Goal: Transaction & Acquisition: Book appointment/travel/reservation

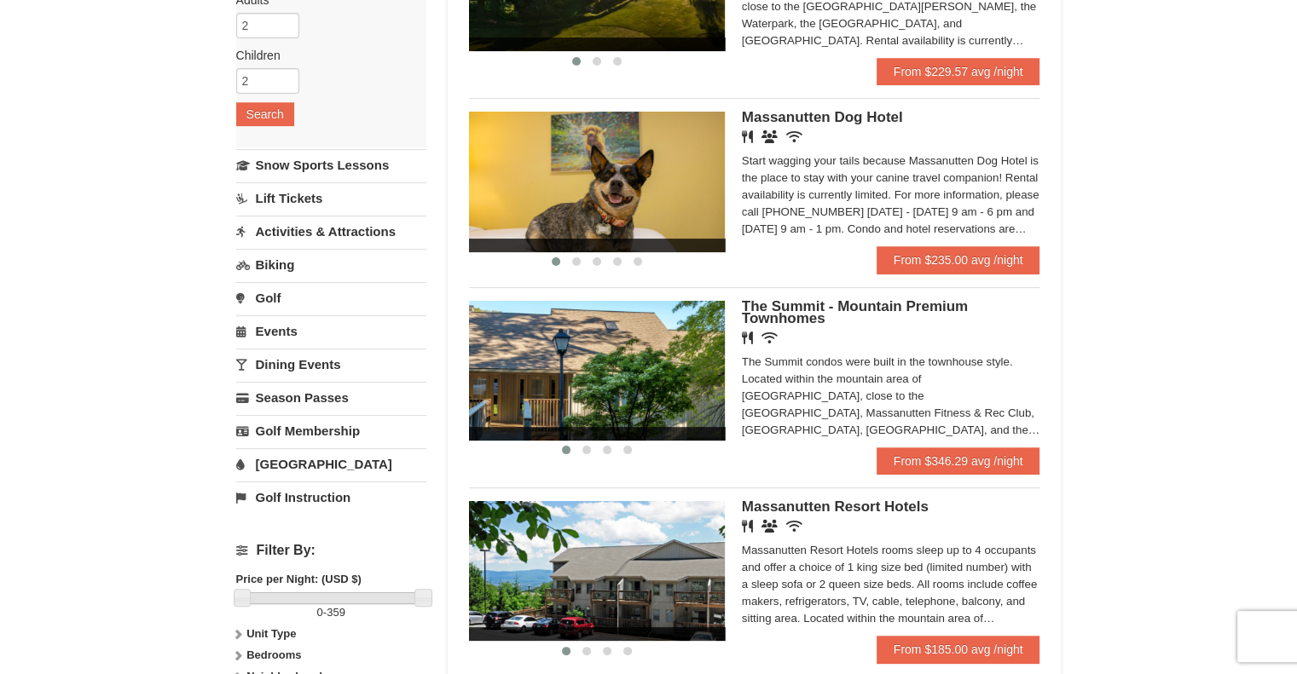
scroll to position [341, 0]
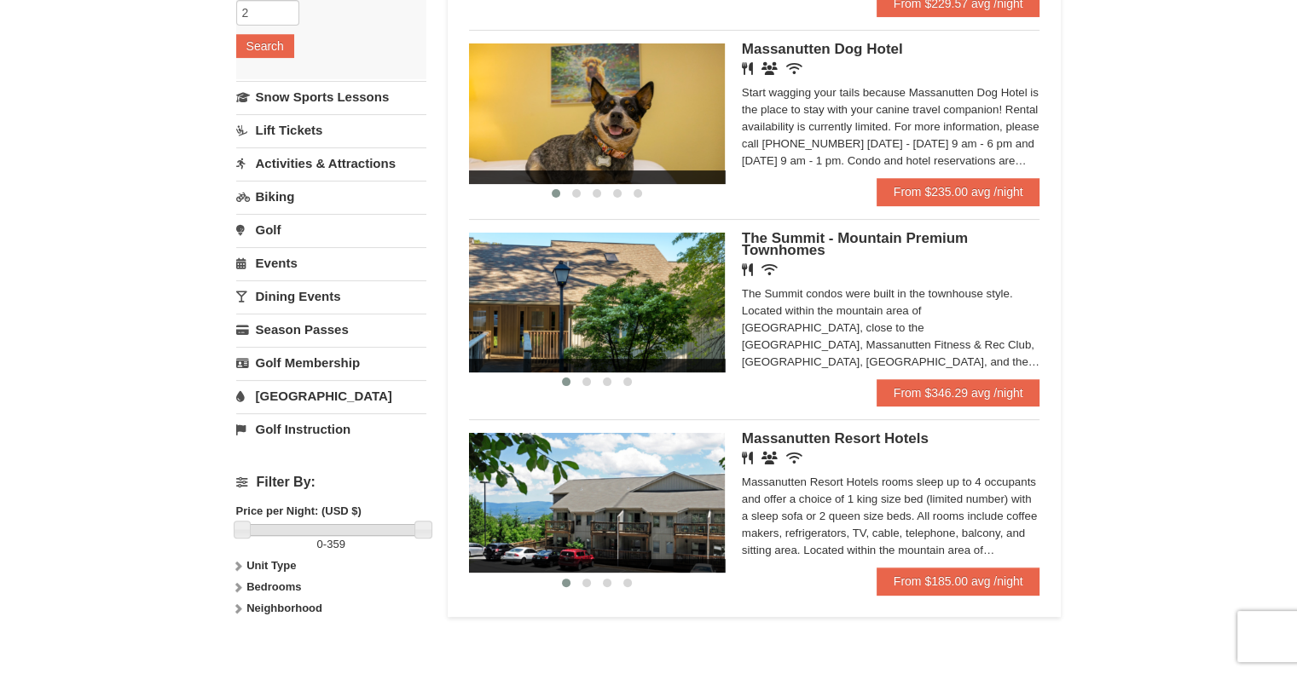
click at [235, 567] on icon at bounding box center [238, 566] width 12 height 12
click at [248, 586] on div "Condominium" at bounding box center [331, 596] width 190 height 34
click at [239, 586] on input "checkbox" at bounding box center [241, 589] width 11 height 11
checkbox input "true"
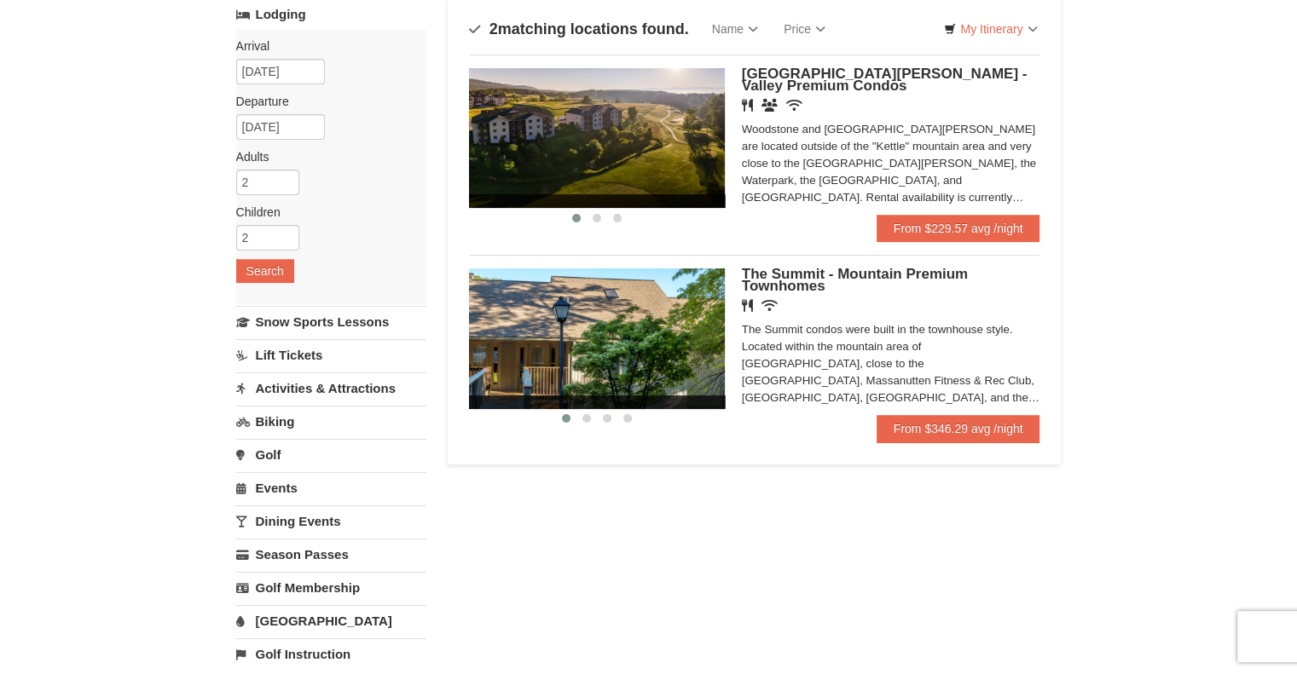
scroll to position [85, 0]
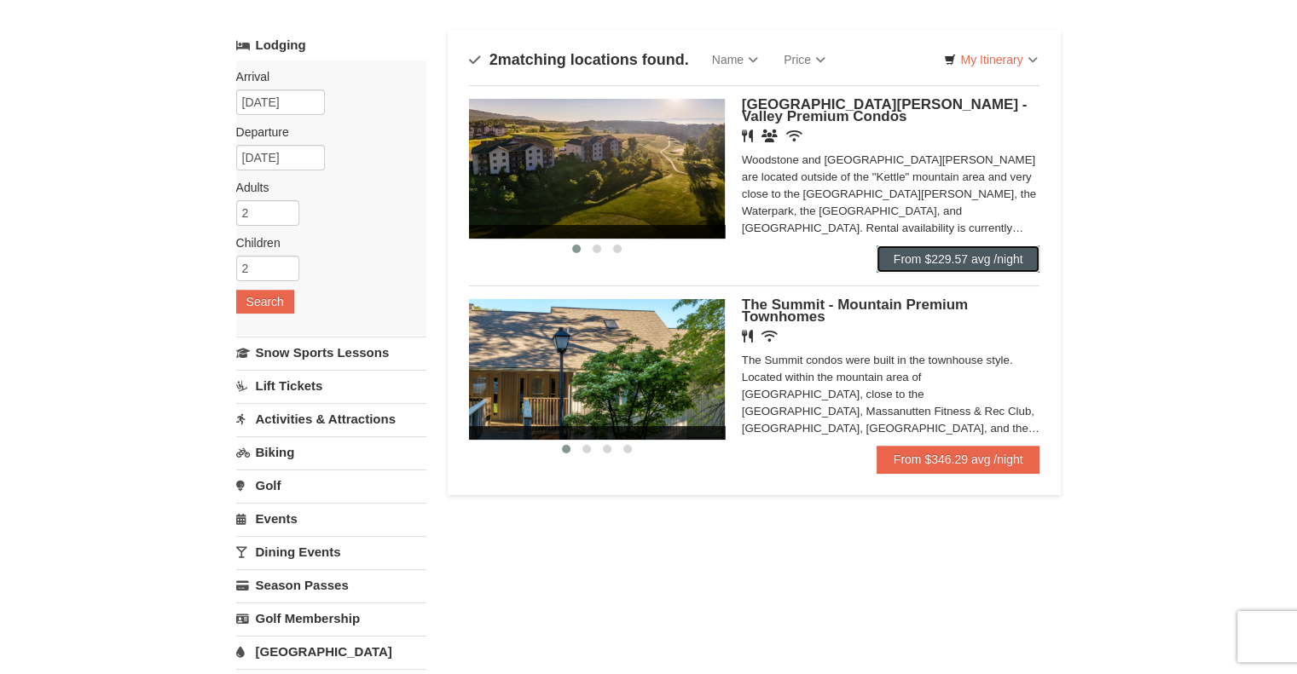
click at [965, 252] on link "From $229.57 avg /night" at bounding box center [958, 259] width 164 height 27
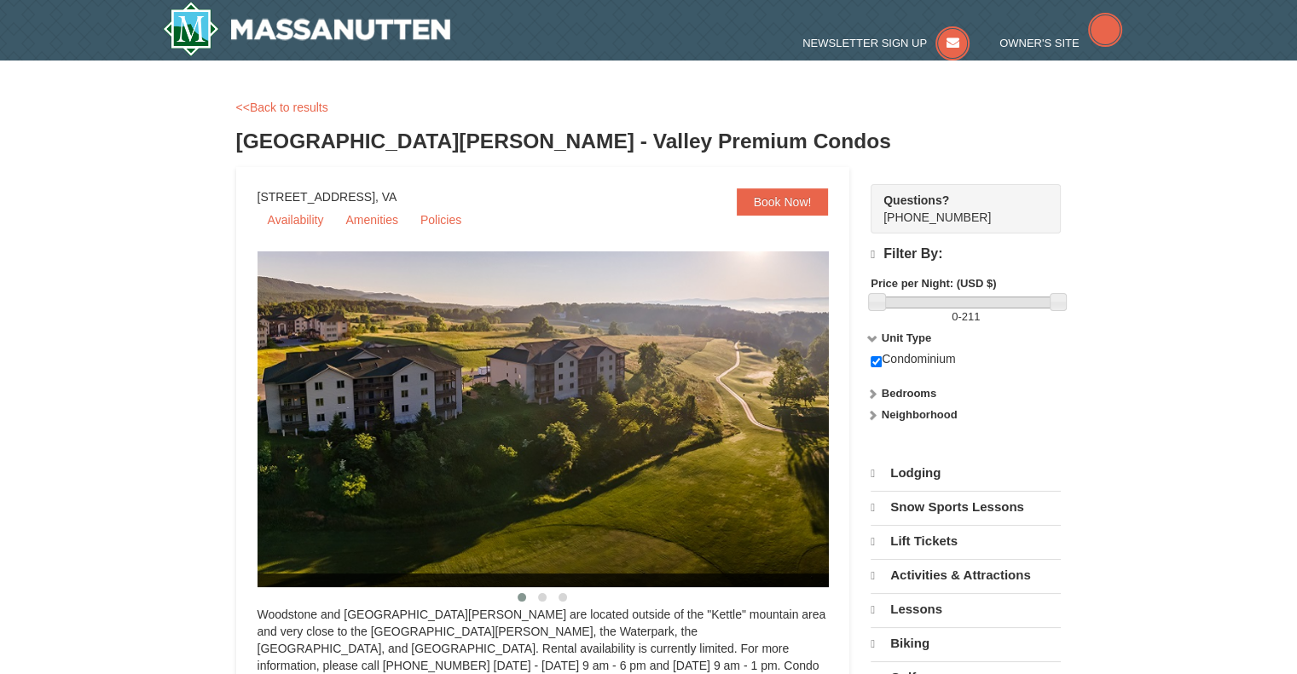
select select "10"
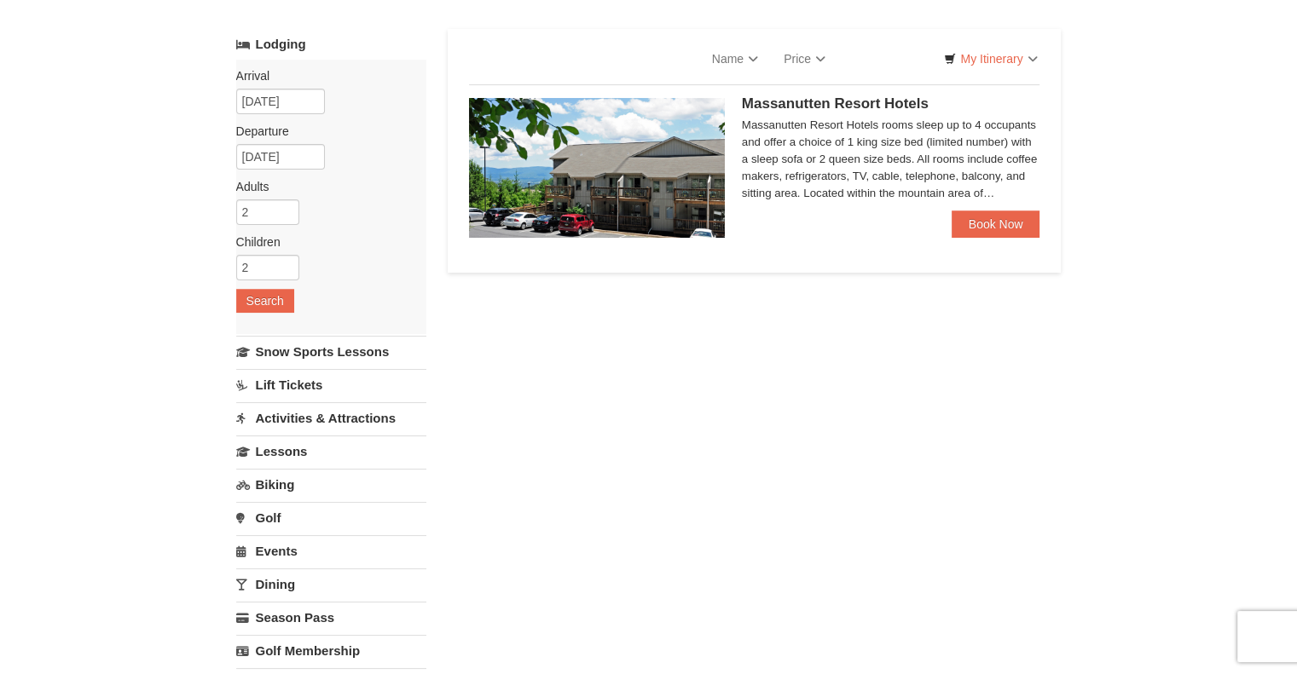
scroll to position [85, 0]
select select "10"
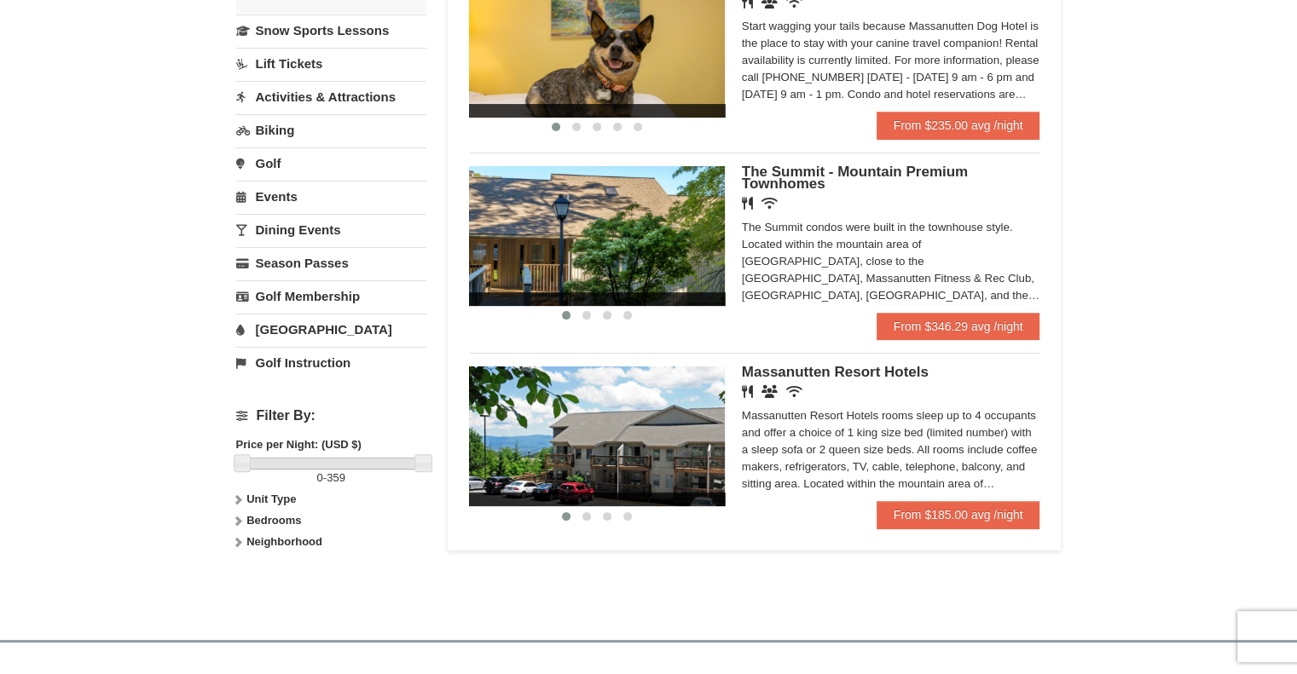
scroll to position [426, 0]
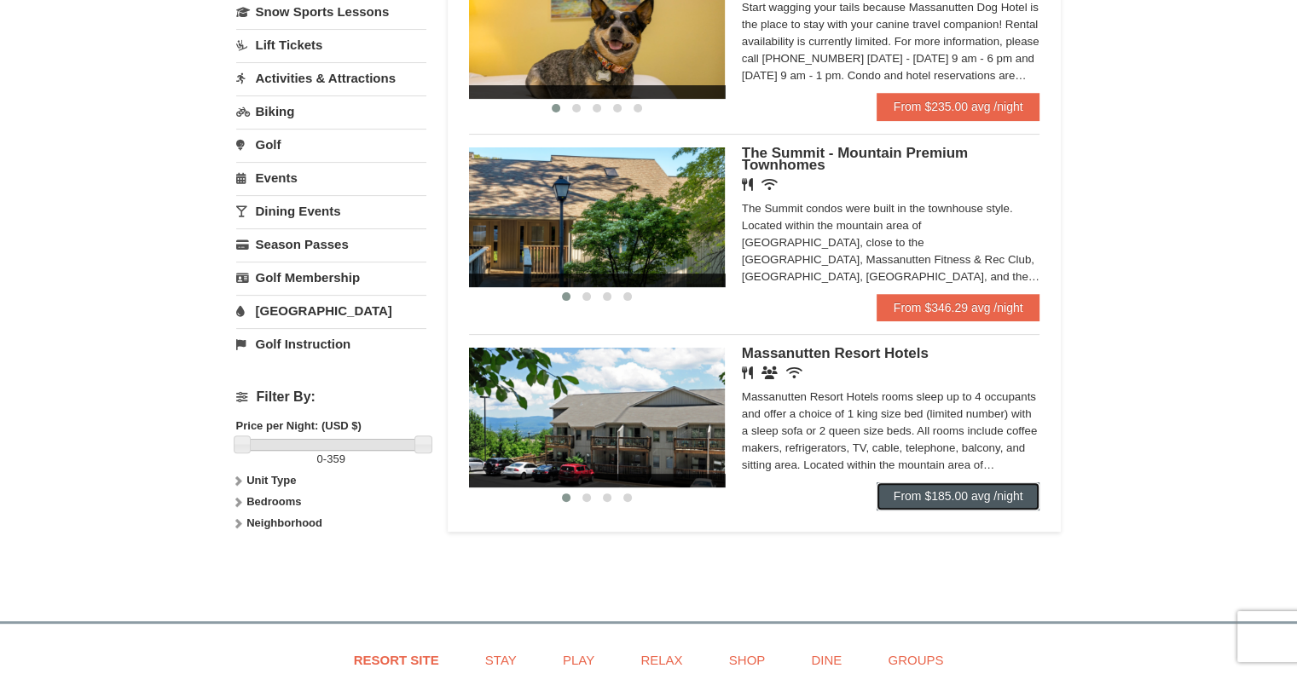
click at [967, 505] on link "From $185.00 avg /night" at bounding box center [958, 496] width 164 height 27
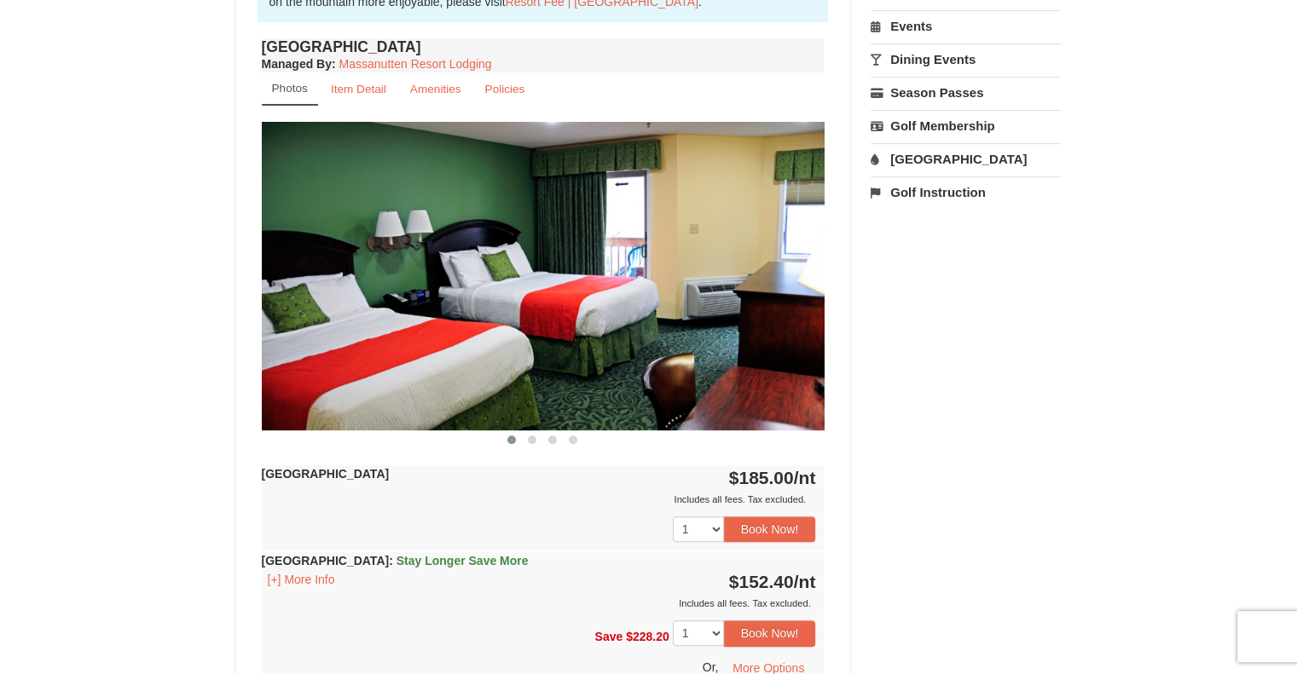
scroll to position [597, 0]
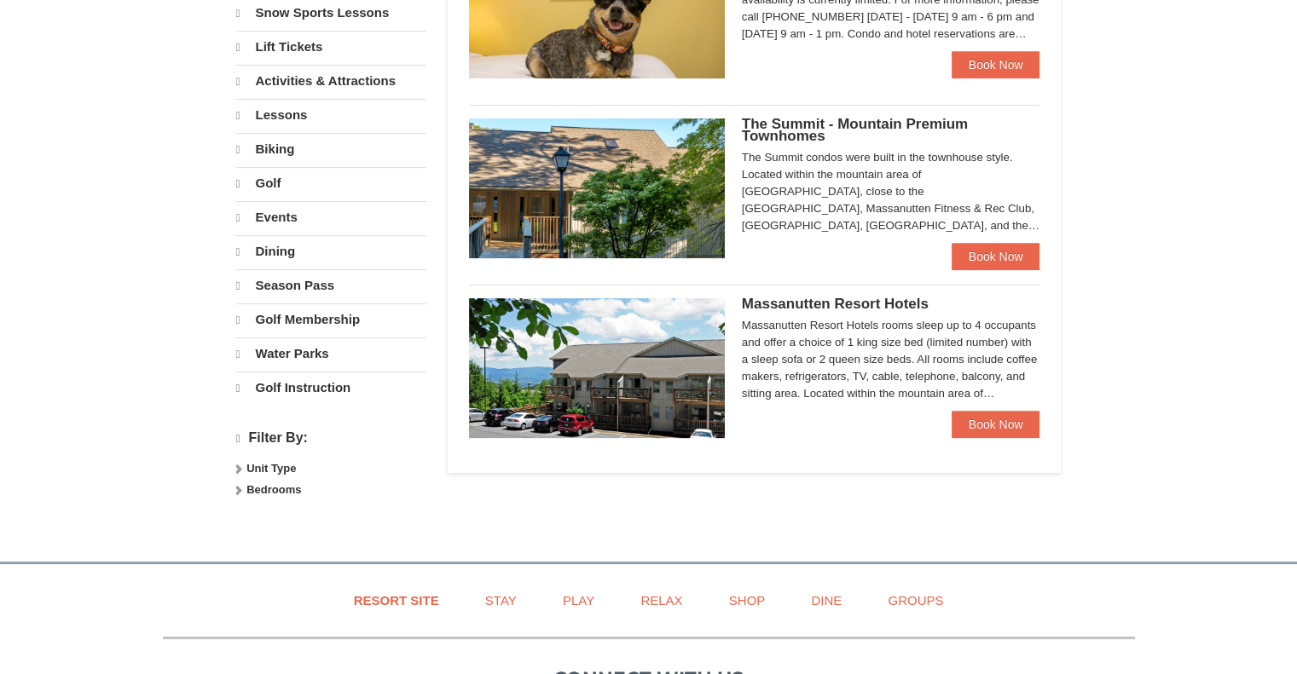
select select "10"
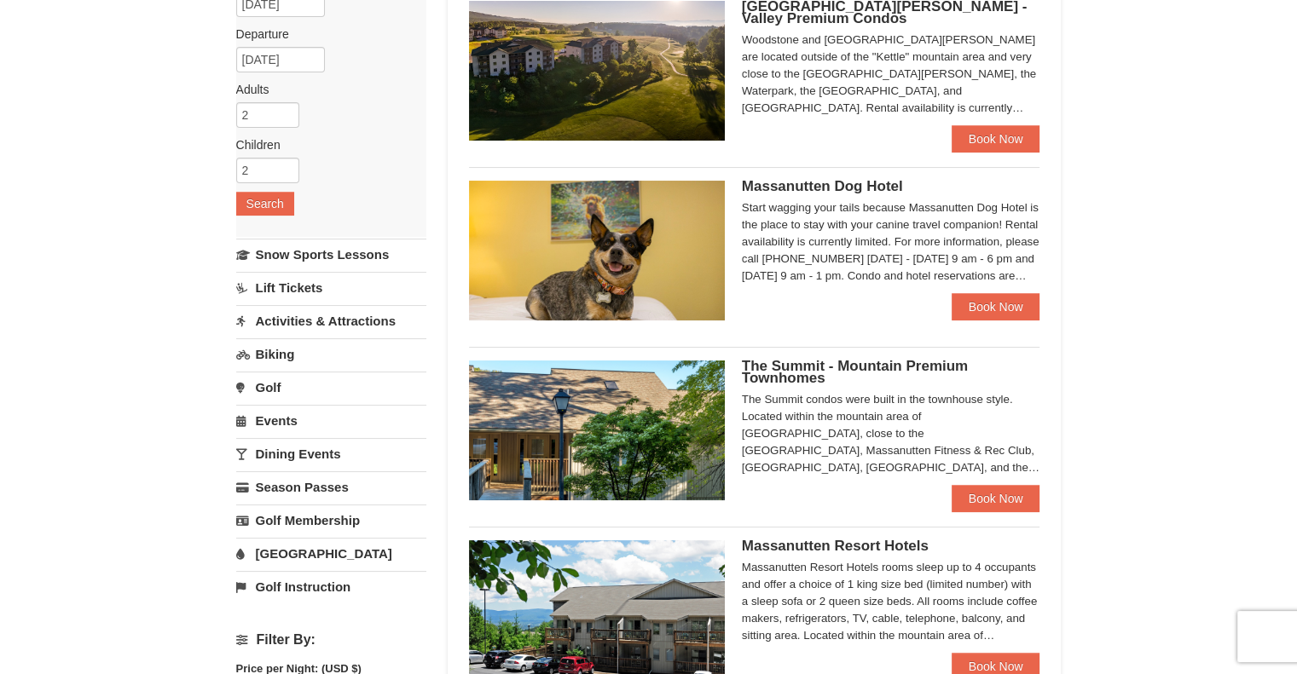
scroll to position [171, 0]
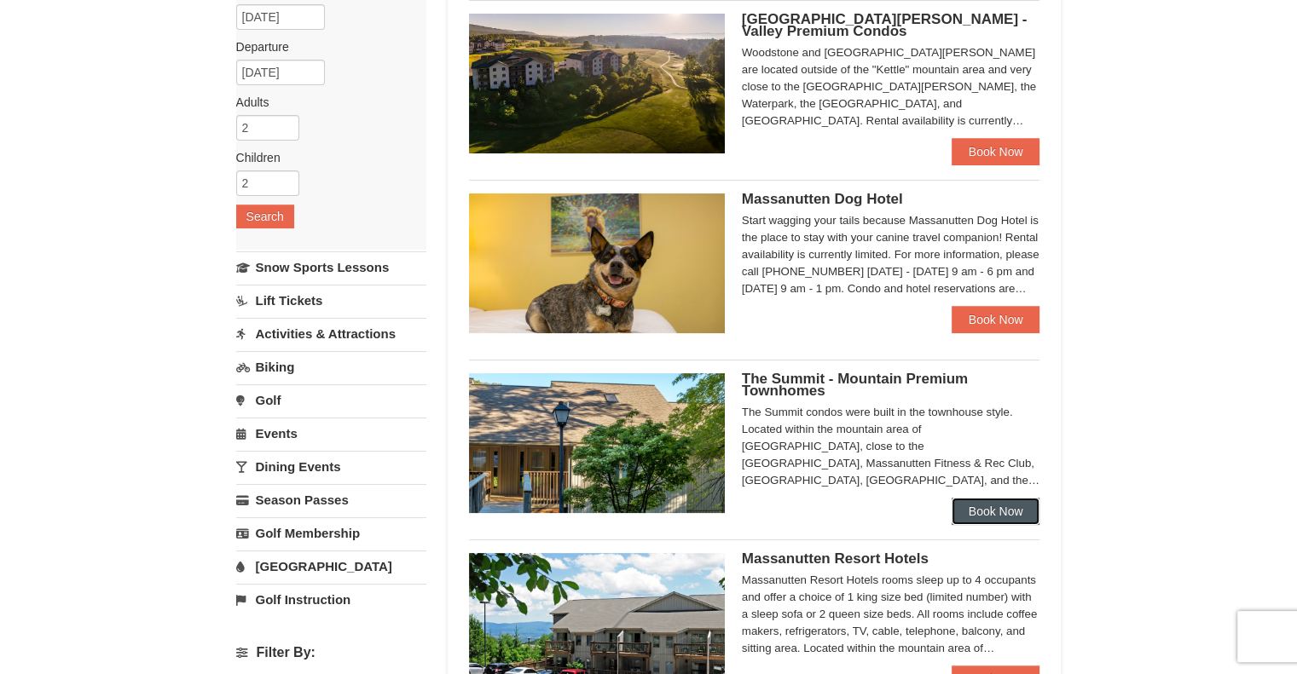
click at [980, 506] on link "Book Now" at bounding box center [995, 511] width 89 height 27
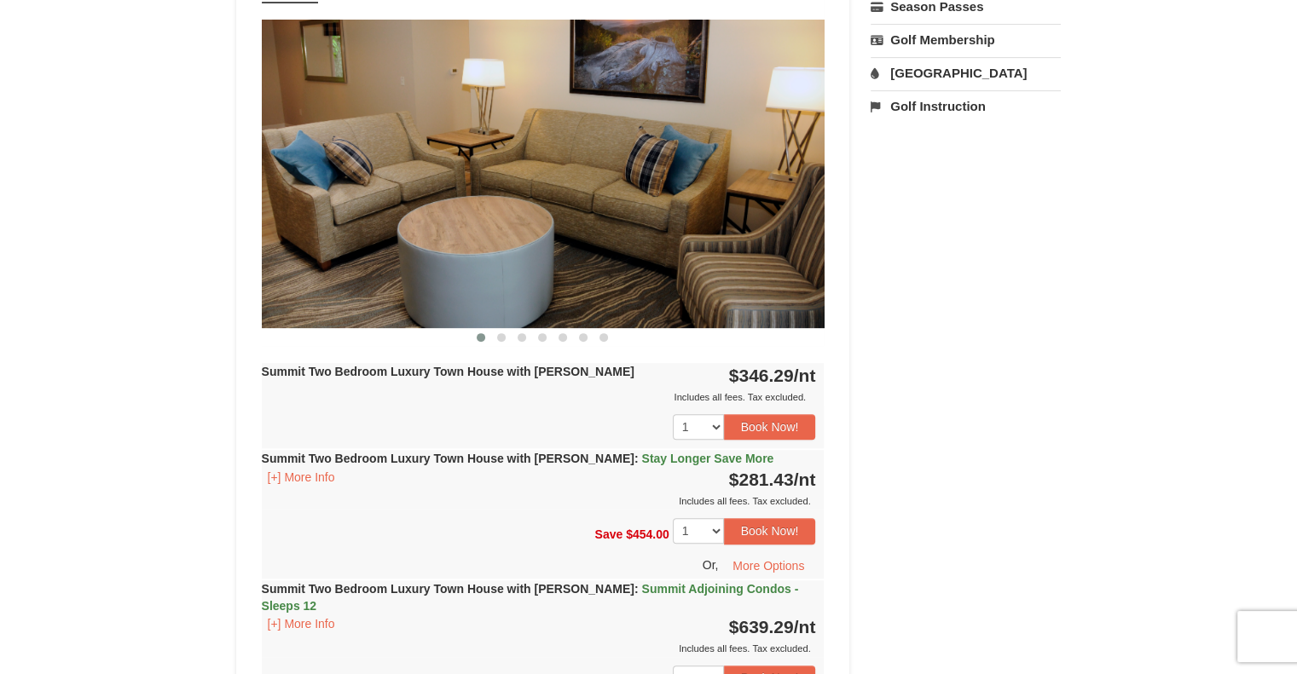
scroll to position [682, 0]
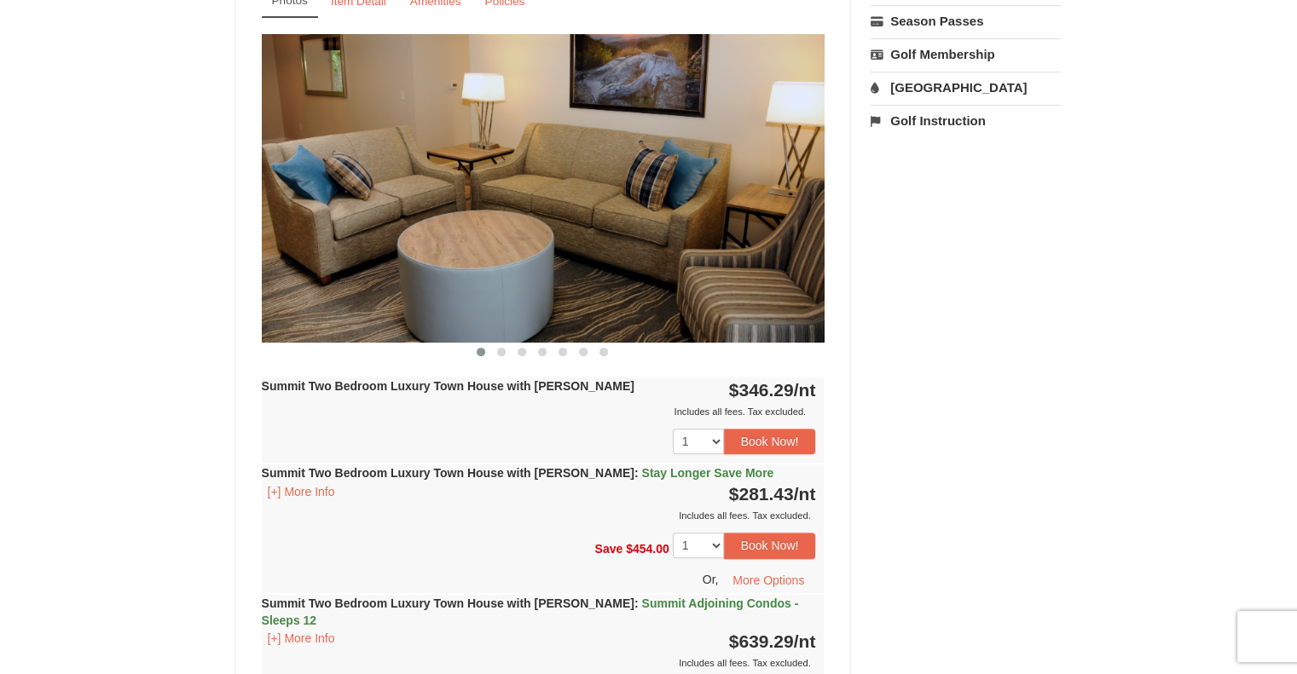
click at [667, 241] on img at bounding box center [543, 188] width 563 height 308
click at [749, 194] on img at bounding box center [543, 188] width 563 height 308
click at [754, 187] on img at bounding box center [543, 188] width 563 height 308
click at [503, 353] on span at bounding box center [501, 352] width 9 height 9
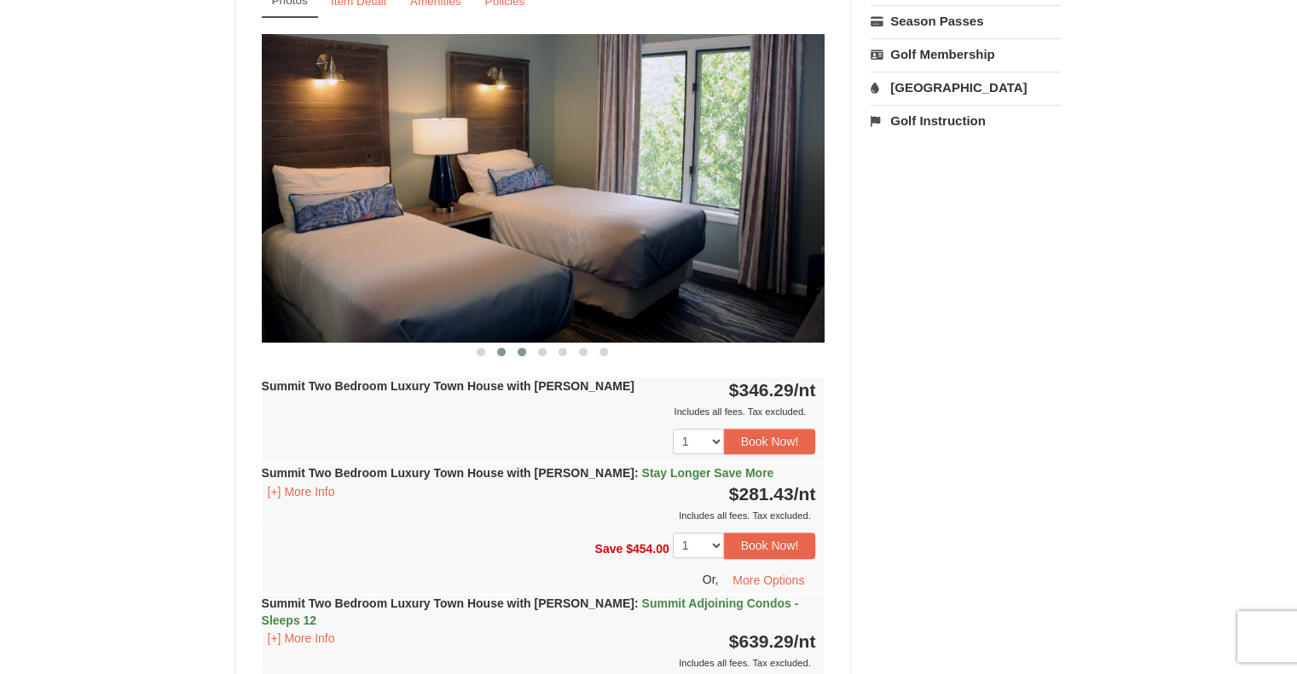
click at [521, 351] on span at bounding box center [521, 352] width 9 height 9
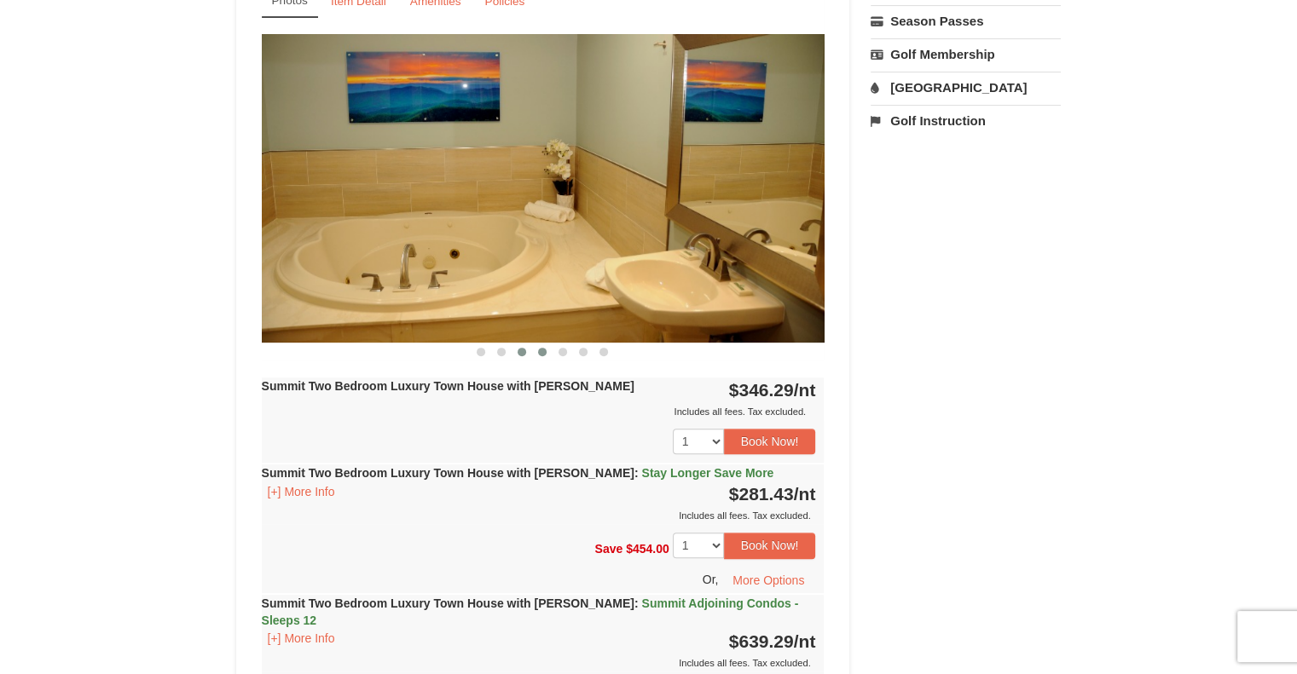
click at [542, 352] on span at bounding box center [542, 352] width 9 height 9
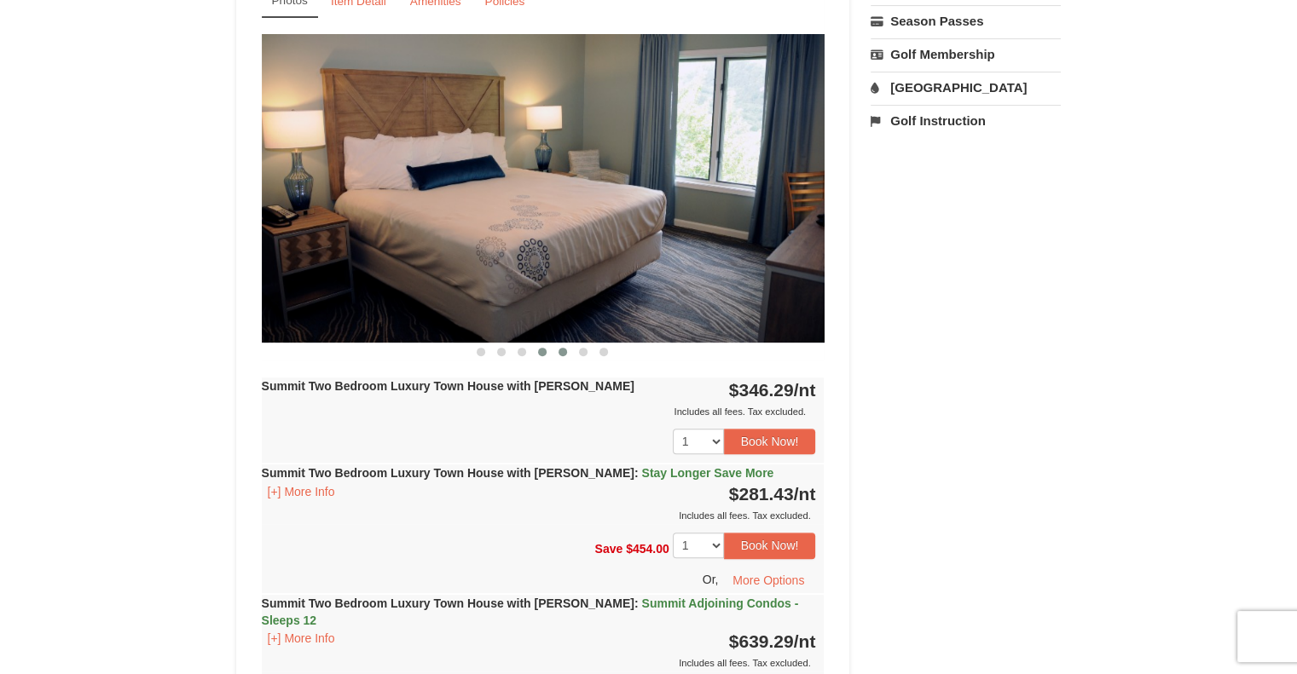
click at [560, 354] on span at bounding box center [562, 352] width 9 height 9
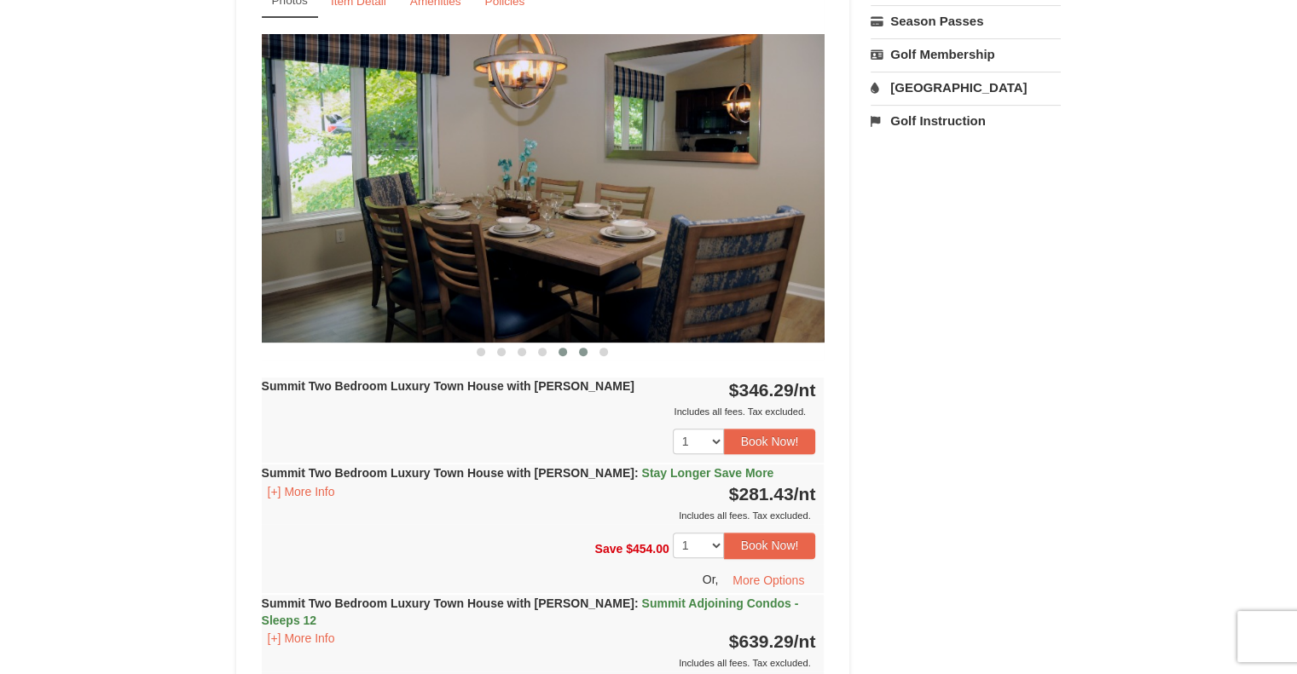
click at [588, 350] on button at bounding box center [583, 352] width 20 height 17
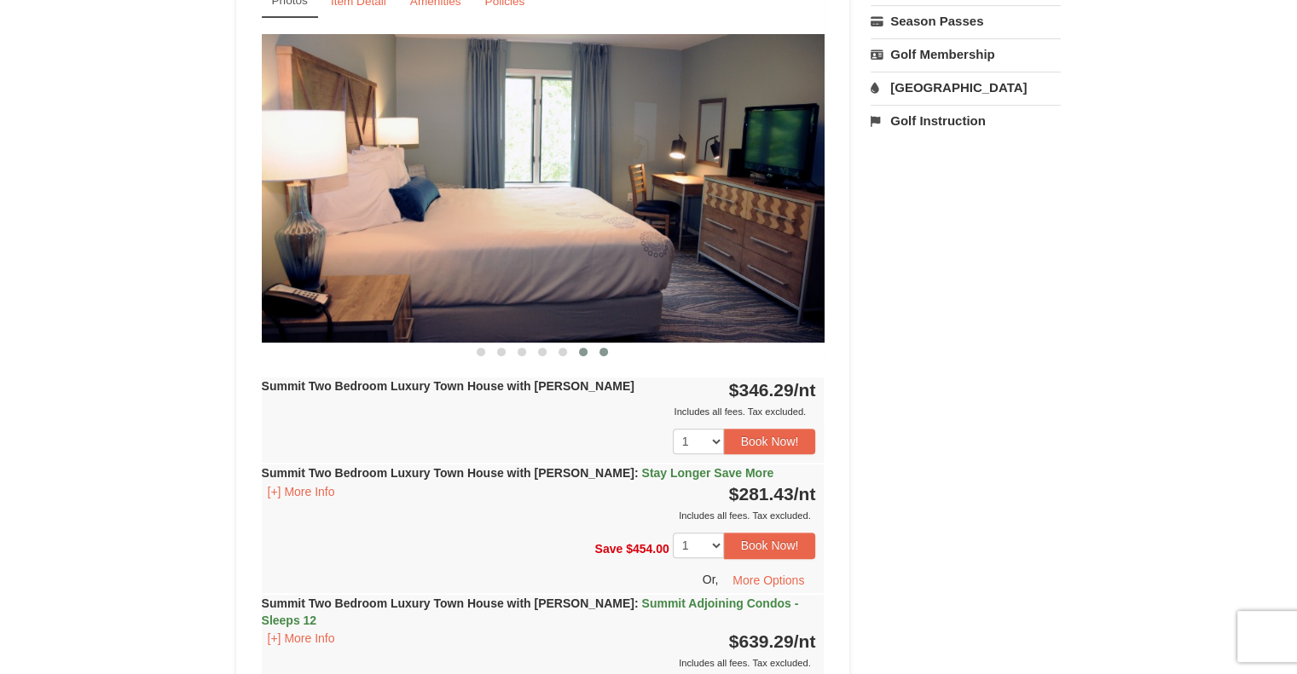
click at [602, 353] on span at bounding box center [603, 352] width 9 height 9
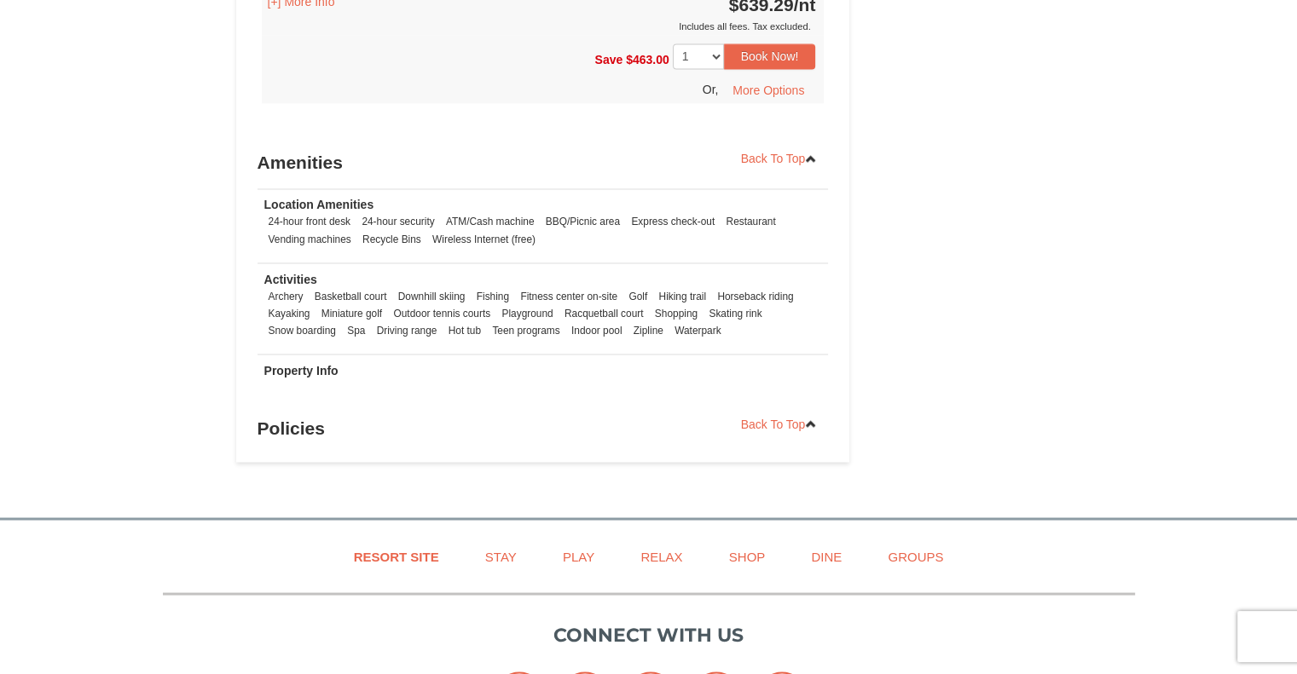
scroll to position [3154, 0]
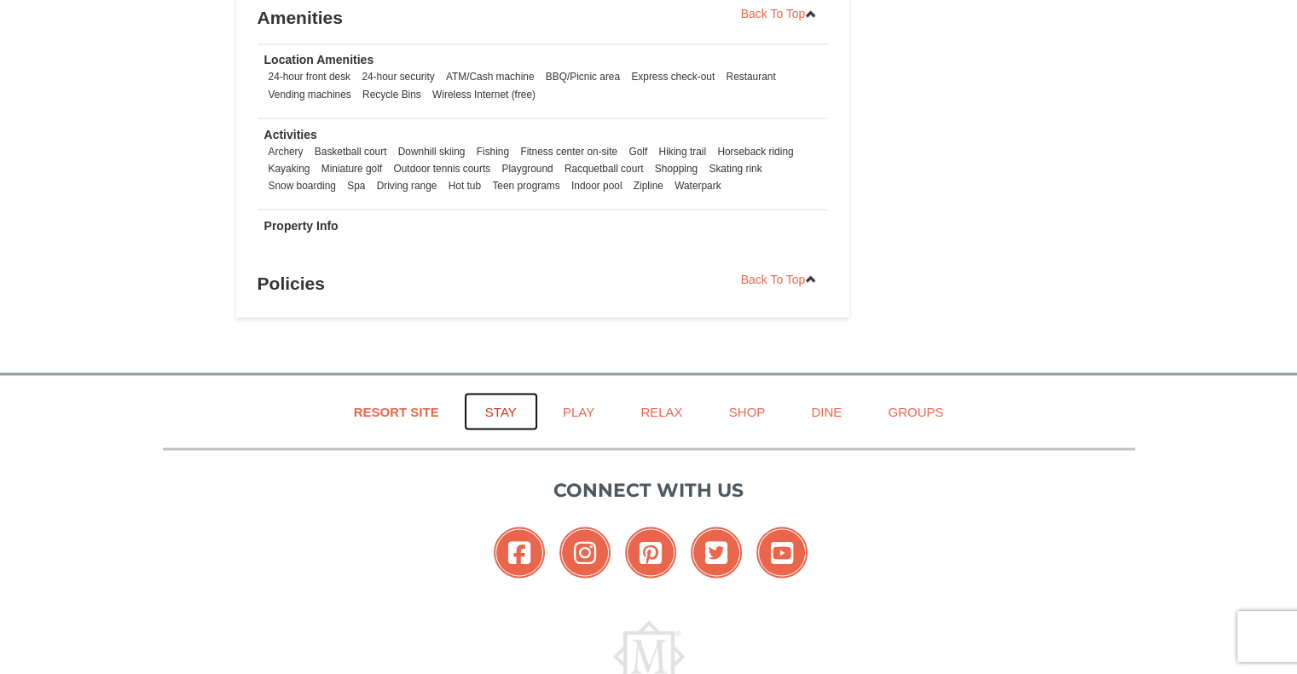
click at [501, 392] on link "Stay" at bounding box center [501, 411] width 74 height 38
